Goal: Find specific page/section: Find specific page/section

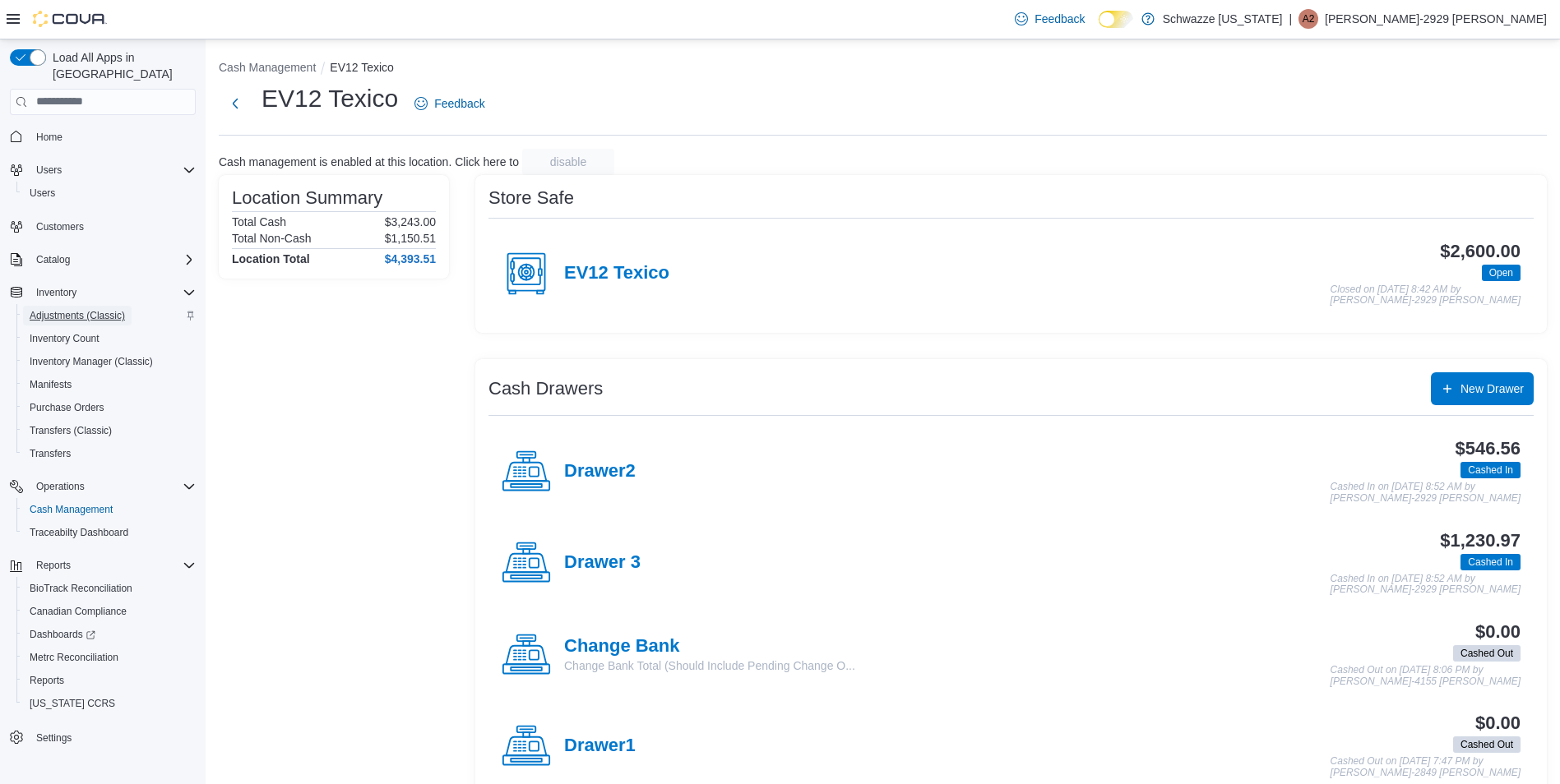
click at [74, 309] on span "Adjustments (Classic)" at bounding box center [78, 315] width 95 height 13
